Goal: Check status: Check status

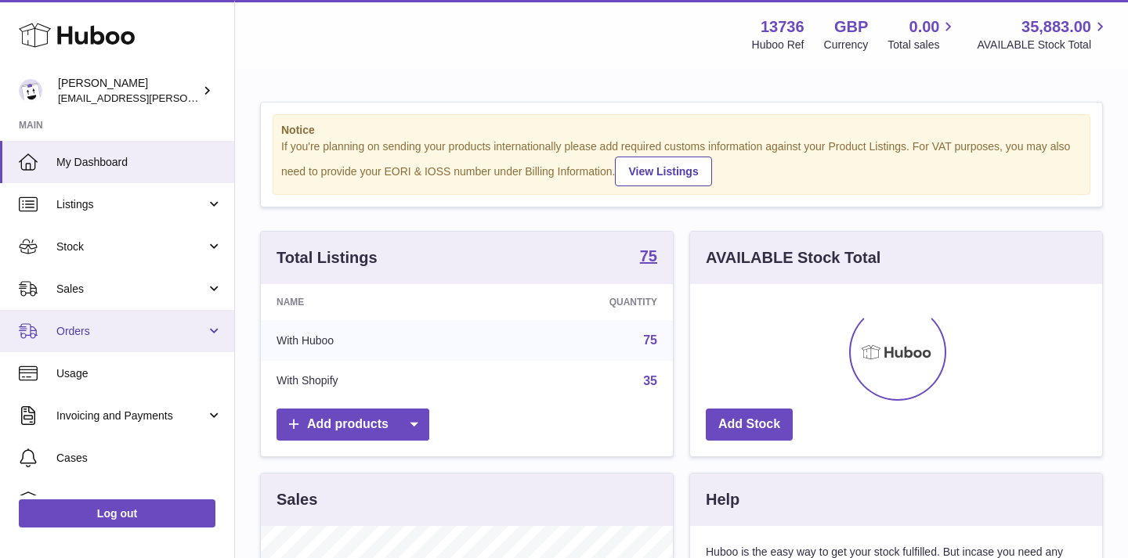
scroll to position [244, 412]
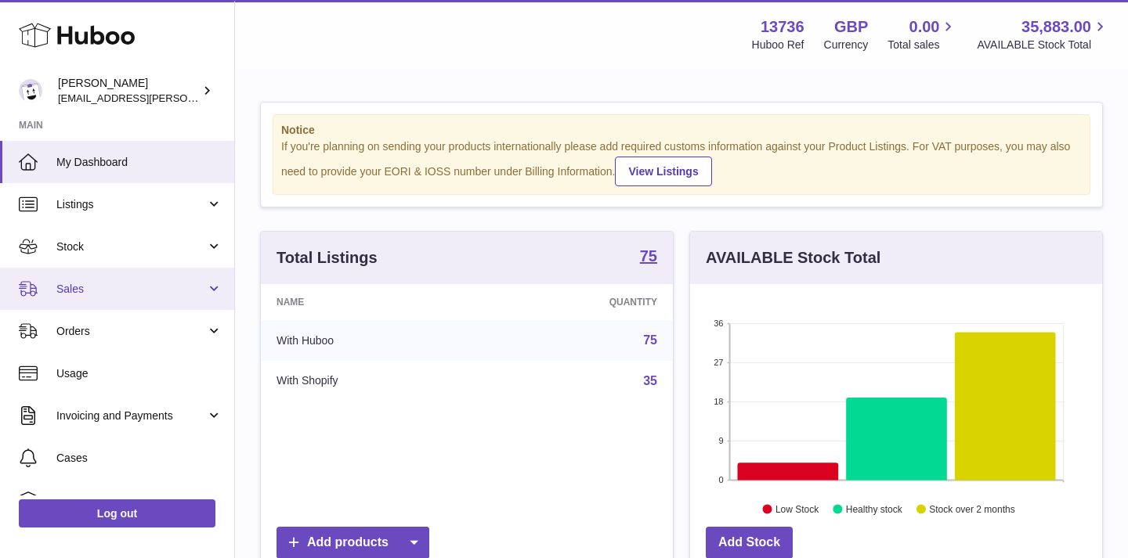
click at [96, 293] on span "Sales" at bounding box center [131, 289] width 150 height 15
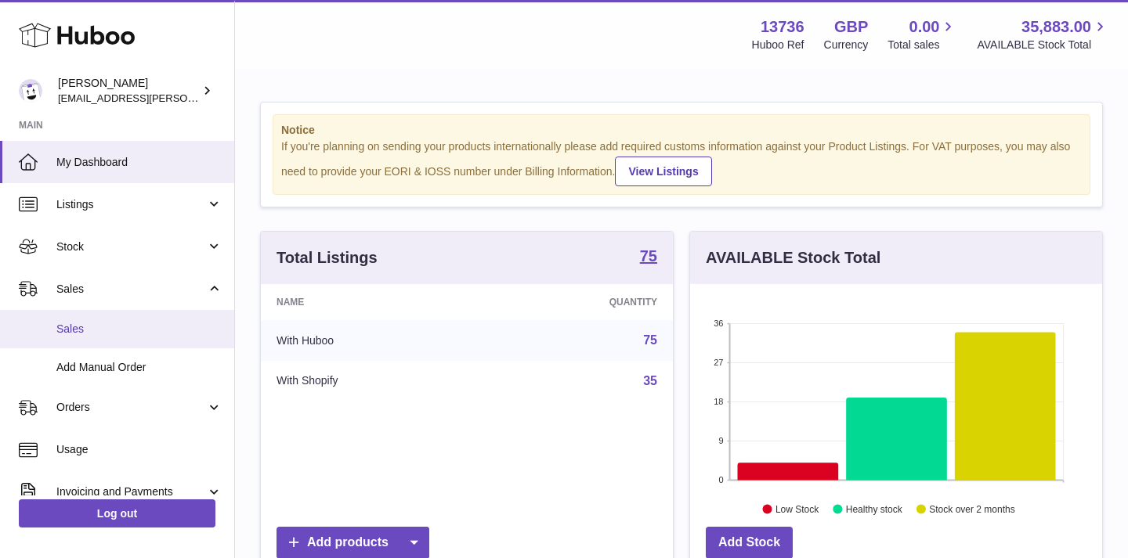
click at [96, 330] on span "Sales" at bounding box center [139, 329] width 166 height 15
click at [78, 341] on link "Sales" at bounding box center [117, 329] width 234 height 38
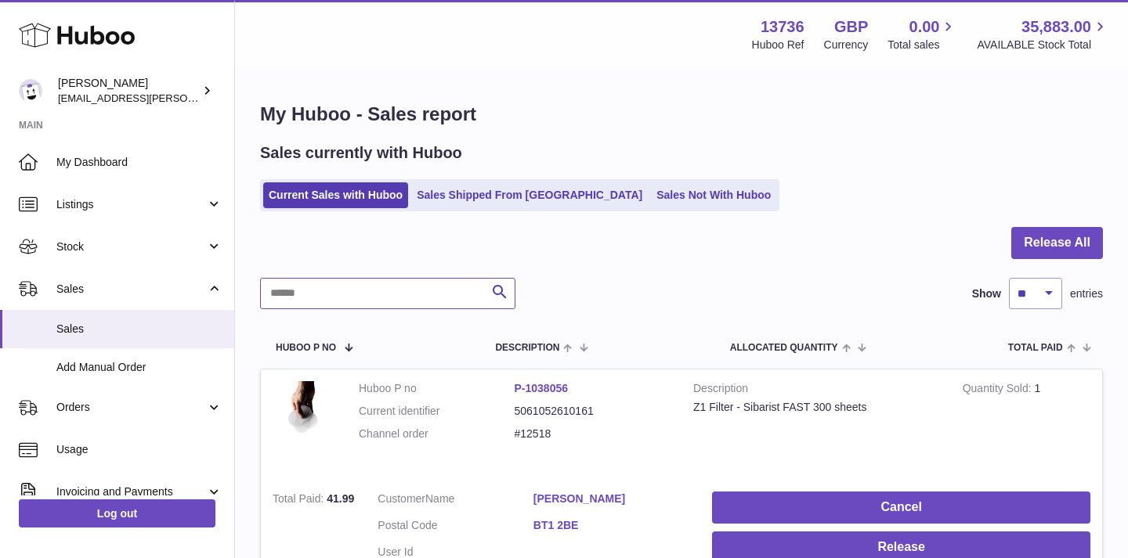
click at [365, 296] on input "text" at bounding box center [387, 293] width 255 height 31
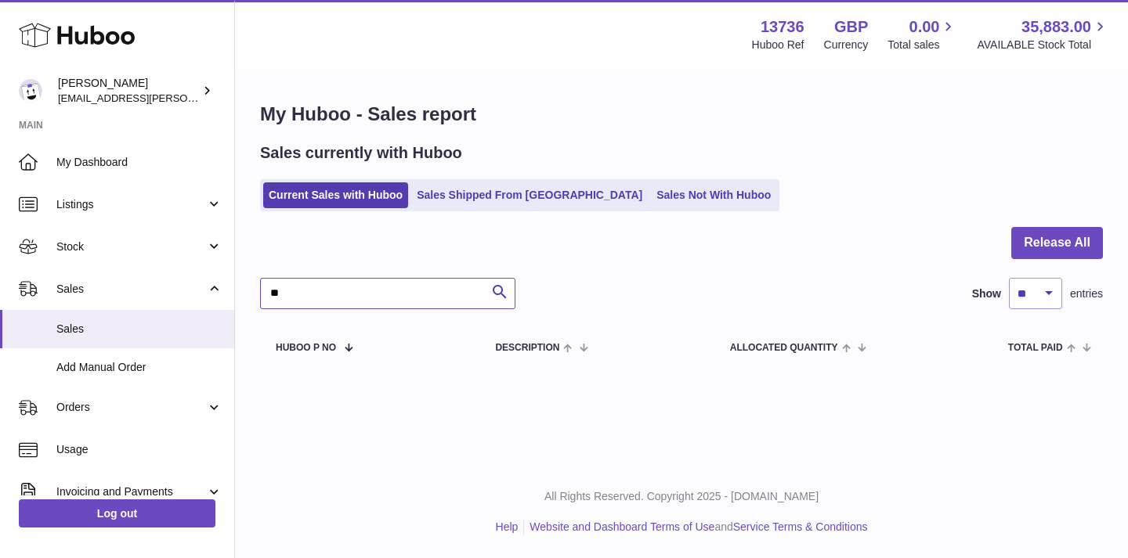
type input "*"
type input "**********"
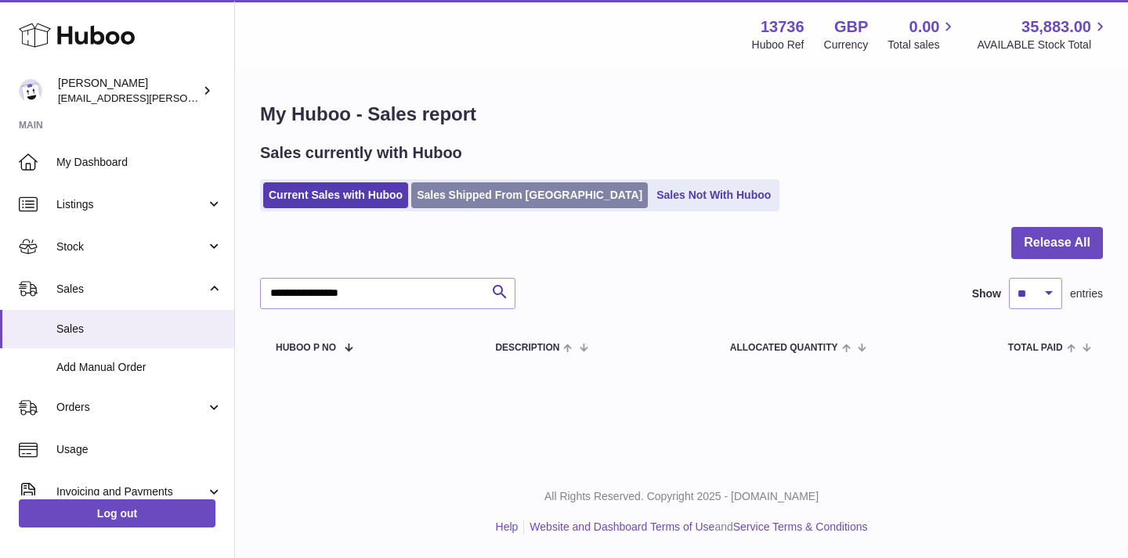
click at [539, 196] on link "Sales Shipped From [GEOGRAPHIC_DATA]" at bounding box center [529, 195] width 237 height 26
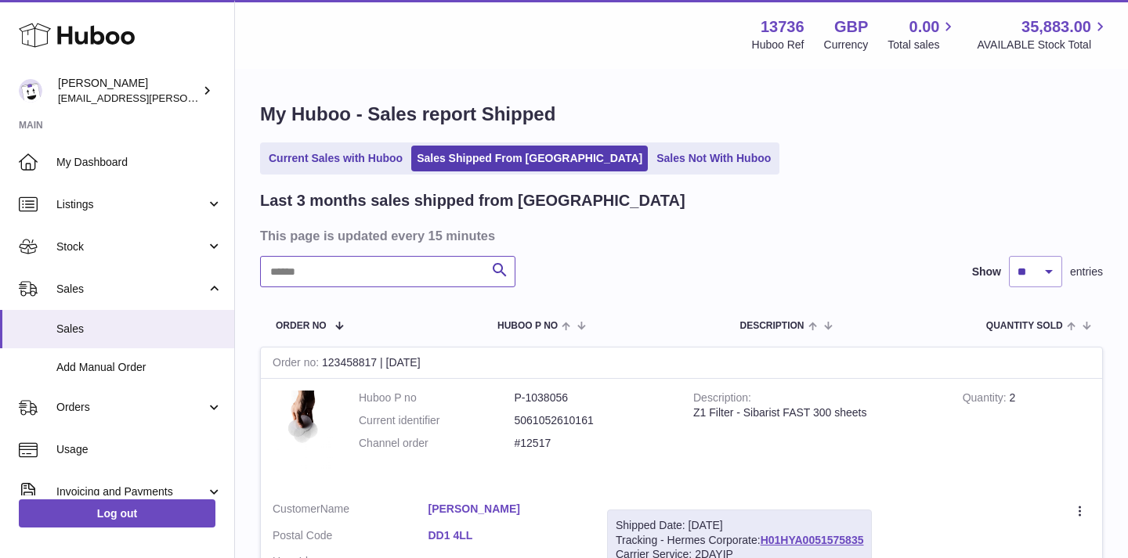
click at [395, 277] on input "text" at bounding box center [387, 271] width 255 height 31
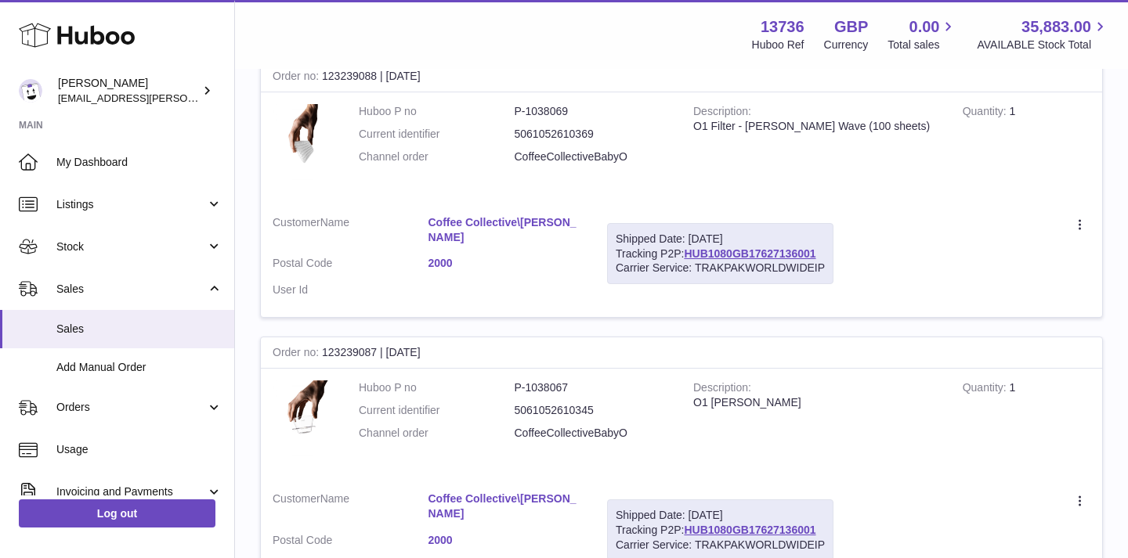
scroll to position [348, 0]
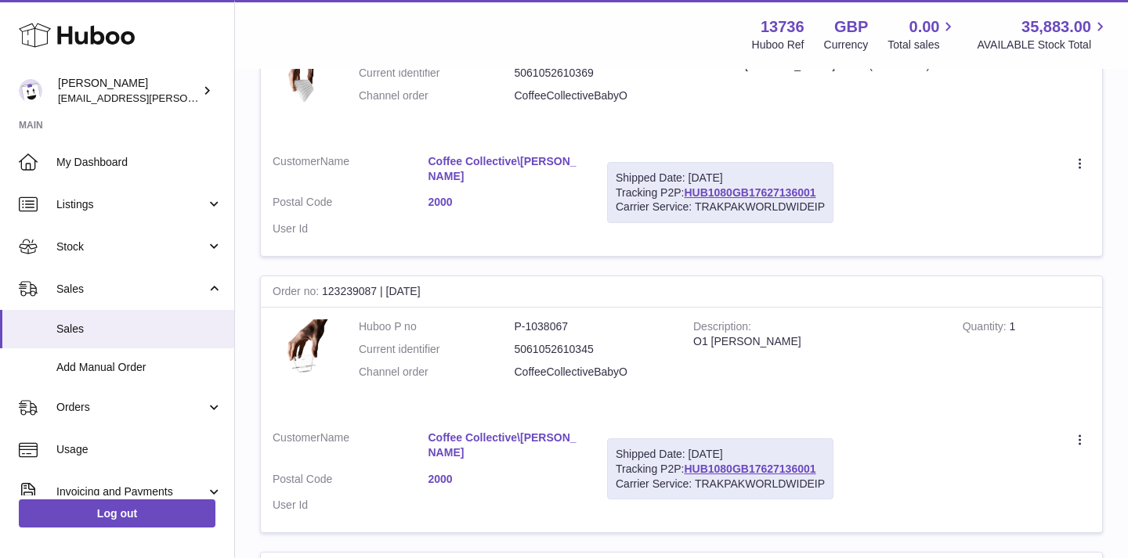
type input "*****"
drag, startPoint x: 615, startPoint y: 176, endPoint x: 836, endPoint y: 215, distance: 224.9
click at [836, 215] on td "Shipped Date: [DATE] Tracking P2P: HUB1080GB17627136001 Carrier Service: TRAKPA…" at bounding box center [720, 200] width 250 height 114
copy div "Shipped Date: [DATE] Tracking P2P: HUB1080GB17627136001 Carrier Service: TRAKPA…"
click at [611, 184] on div "Shipped Date: [DATE] Tracking P2P: HUB1080GB17627136001 Carrier Service: TRAKPA…" at bounding box center [720, 193] width 226 height 62
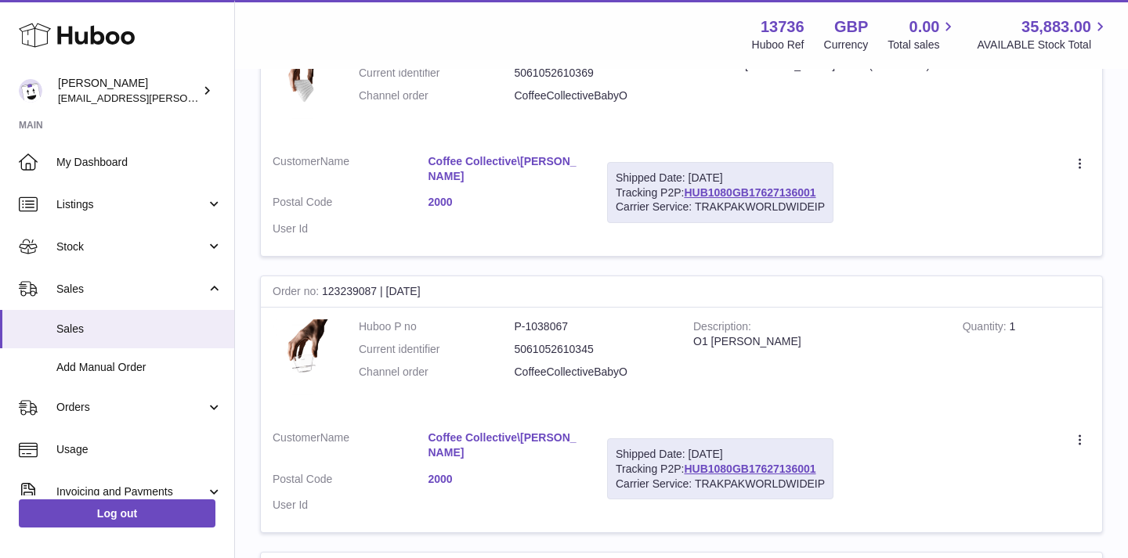
drag, startPoint x: 613, startPoint y: 174, endPoint x: 827, endPoint y: 209, distance: 216.7
click at [827, 209] on div "Shipped Date: [DATE] Tracking P2P: HUB1080GB17627136001 Carrier Service: TRAKPA…" at bounding box center [720, 193] width 226 height 62
copy div "Shipped Date: [DATE] Tracking P2P: HUB1080GB17627136001 Carrier Service: TRAKPA…"
